Goal: Task Accomplishment & Management: Use online tool/utility

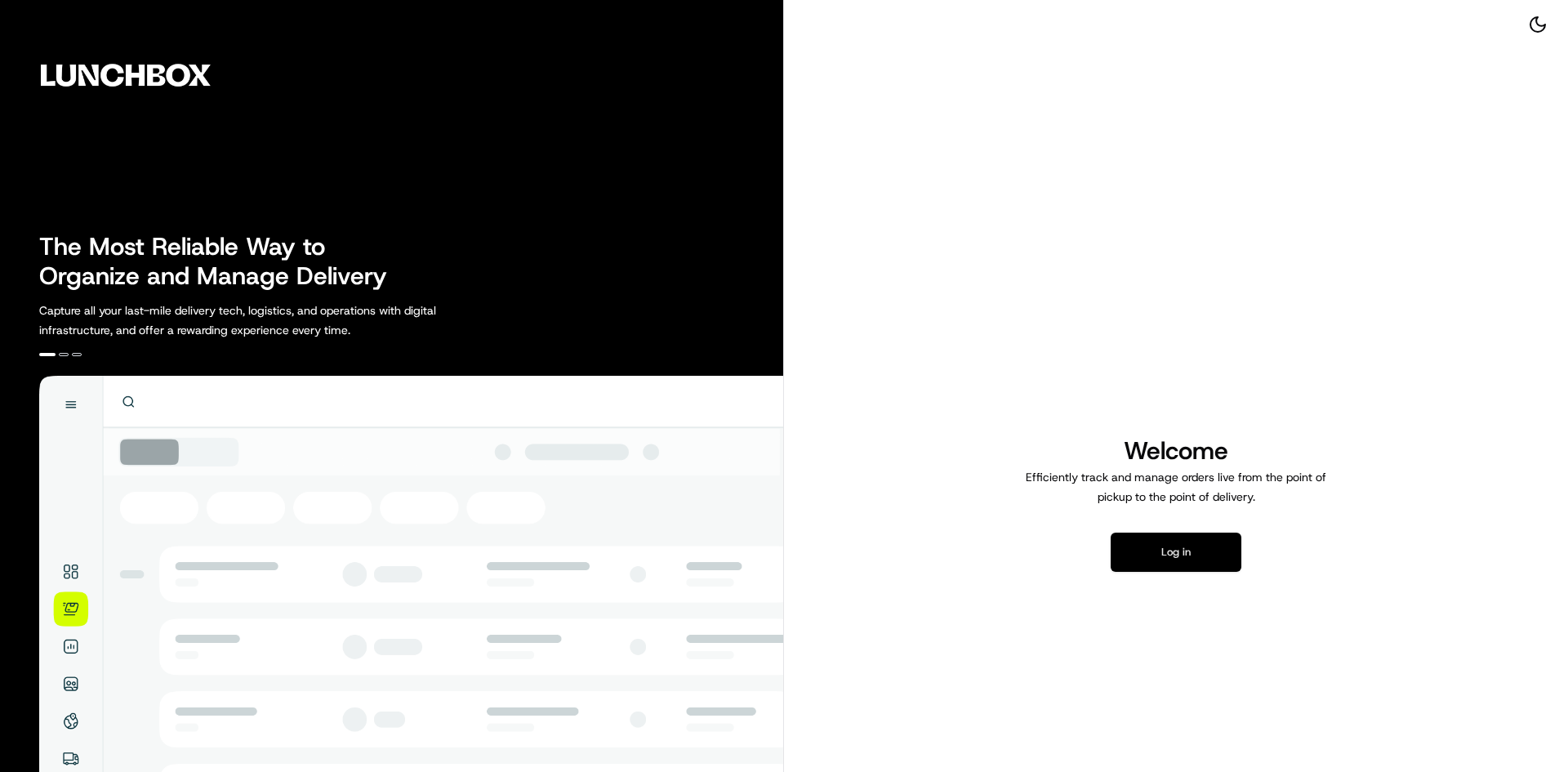
click at [1213, 553] on button "Log in" at bounding box center [1176, 552] width 131 height 39
